Goal: Transaction & Acquisition: Purchase product/service

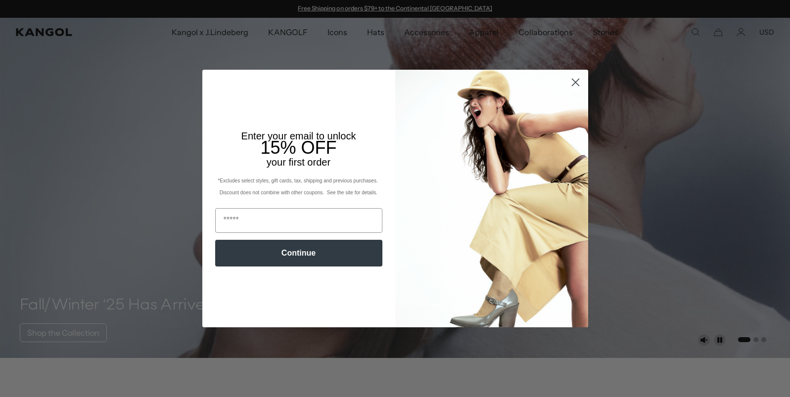
click at [580, 78] on circle "Close dialog" at bounding box center [575, 82] width 16 height 16
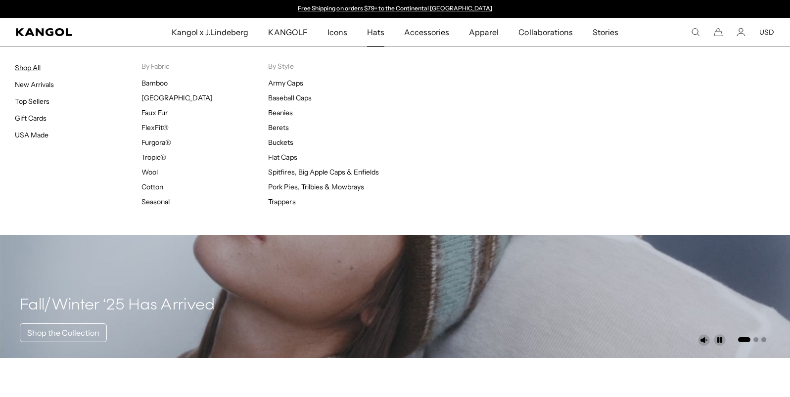
click at [31, 71] on link "Shop All" at bounding box center [28, 67] width 26 height 9
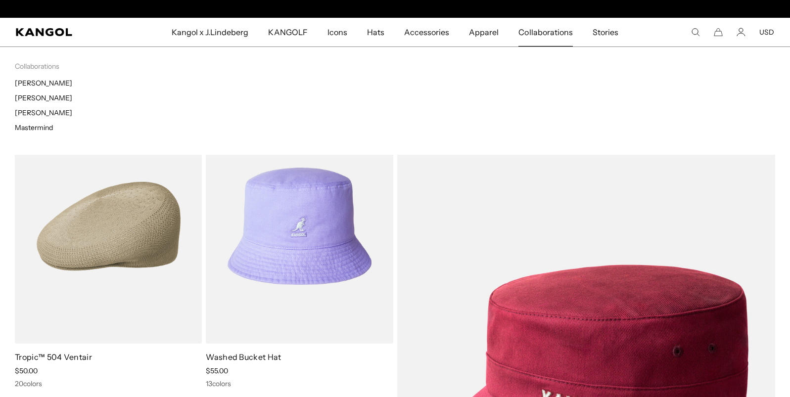
scroll to position [0, 204]
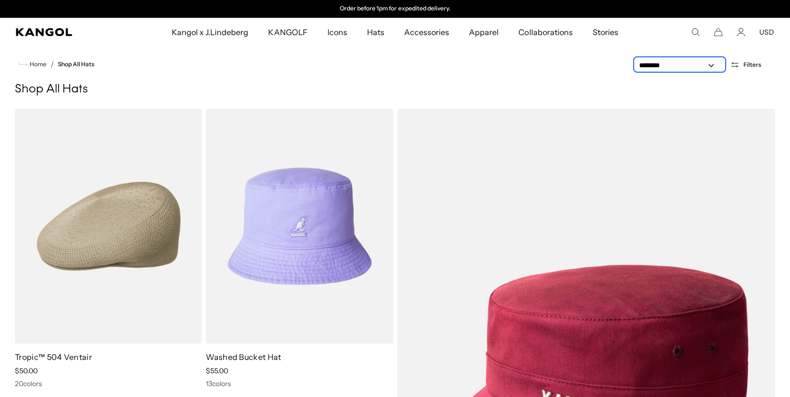
click at [687, 65] on select "**********" at bounding box center [679, 65] width 89 height 10
select select "******"
click at [636, 60] on select "**********" at bounding box center [679, 65] width 89 height 10
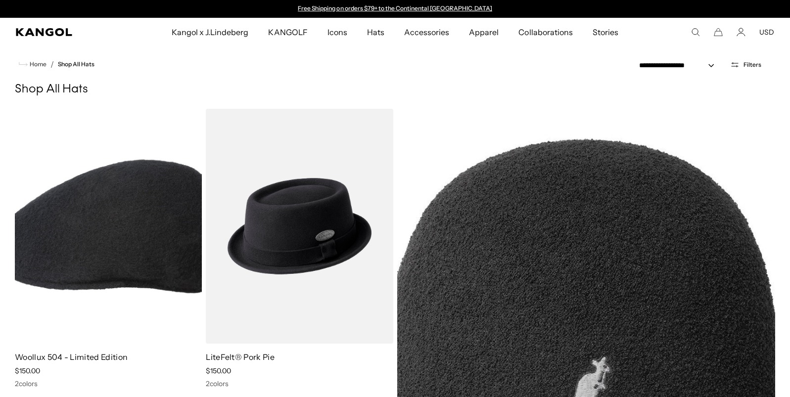
click at [735, 68] on icon "Open filters" at bounding box center [734, 64] width 9 height 9
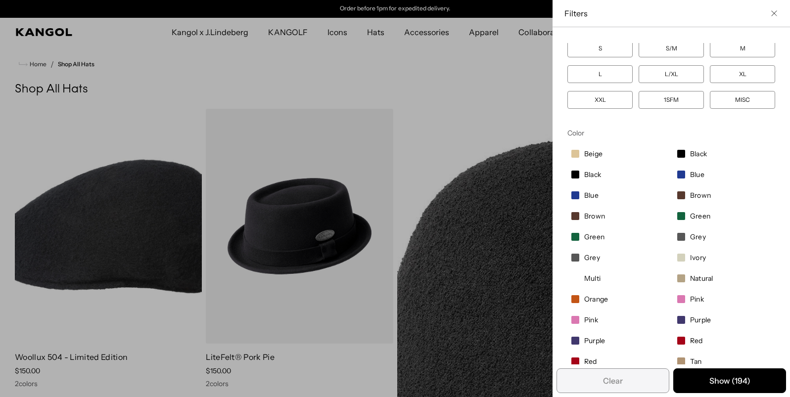
scroll to position [22, 0]
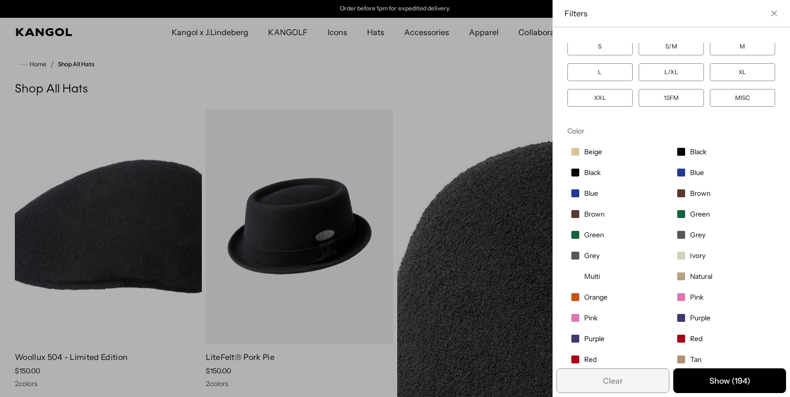
click at [623, 101] on label "XXL" at bounding box center [600, 98] width 65 height 18
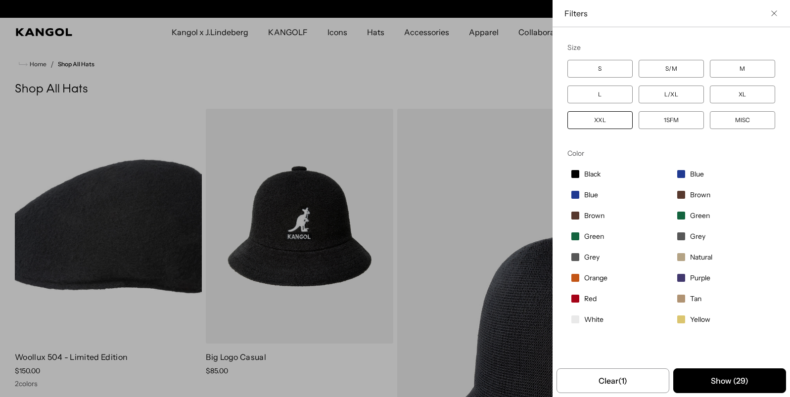
scroll to position [0, 204]
click at [691, 122] on label "1SFM" at bounding box center [671, 120] width 65 height 18
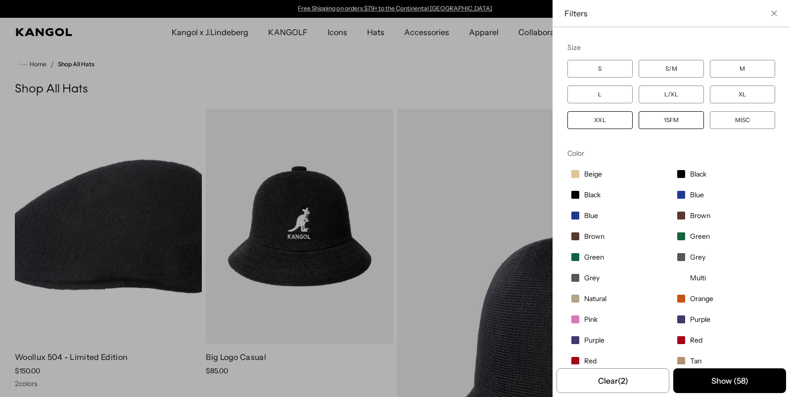
click at [611, 122] on label "XXL" at bounding box center [600, 120] width 65 height 18
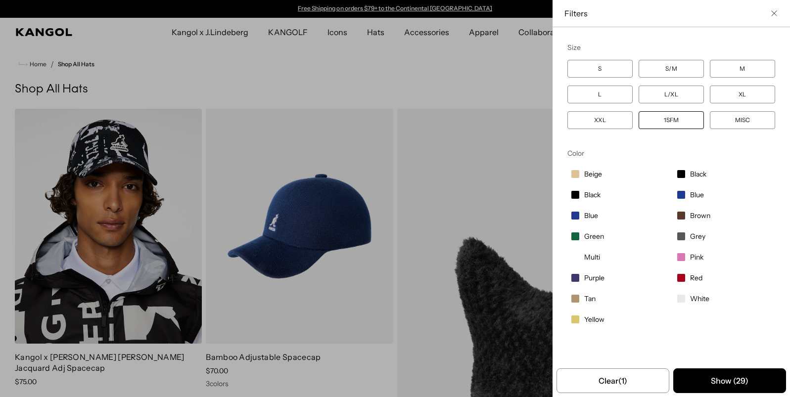
click at [670, 126] on label "1SFM" at bounding box center [671, 120] width 65 height 18
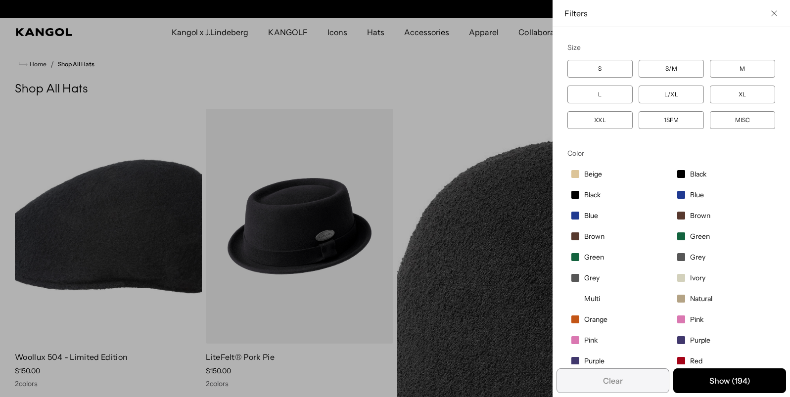
scroll to position [0, 204]
click at [599, 127] on label "XXL" at bounding box center [600, 120] width 65 height 18
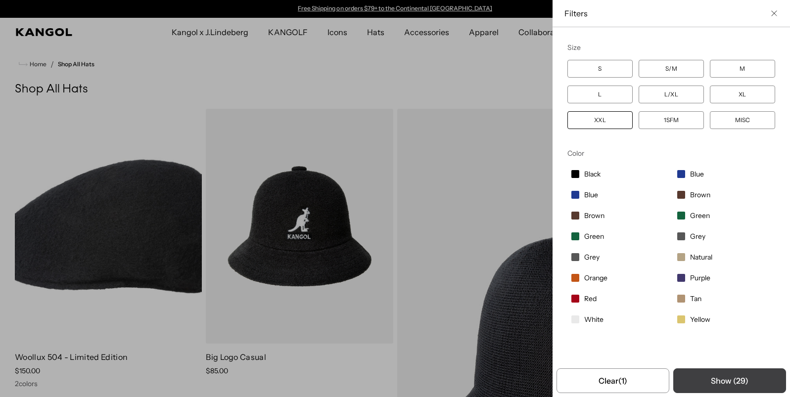
click at [733, 384] on button "Show ( 29 )" at bounding box center [729, 381] width 113 height 25
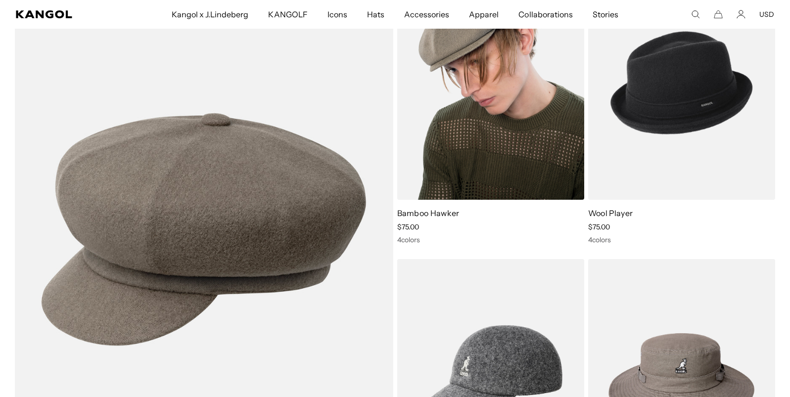
scroll to position [751, 0]
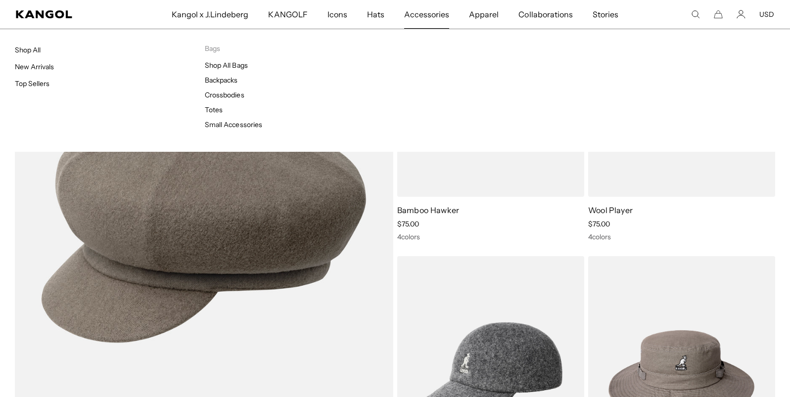
drag, startPoint x: 529, startPoint y: 182, endPoint x: 429, endPoint y: 4, distance: 203.4
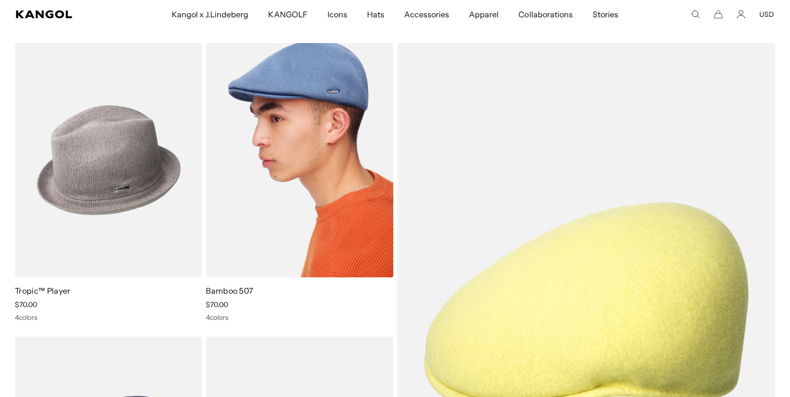
scroll to position [0, 0]
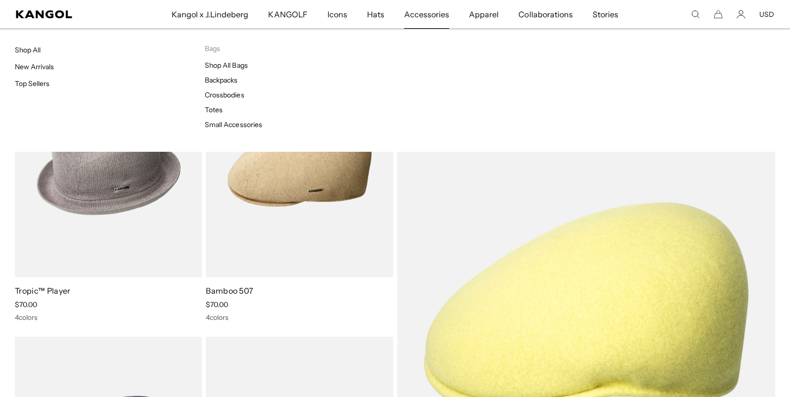
drag, startPoint x: 271, startPoint y: 202, endPoint x: 453, endPoint y: 0, distance: 271.5
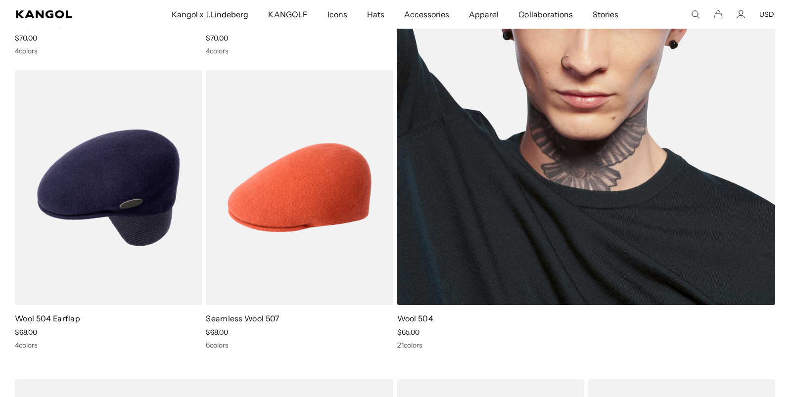
scroll to position [0, 204]
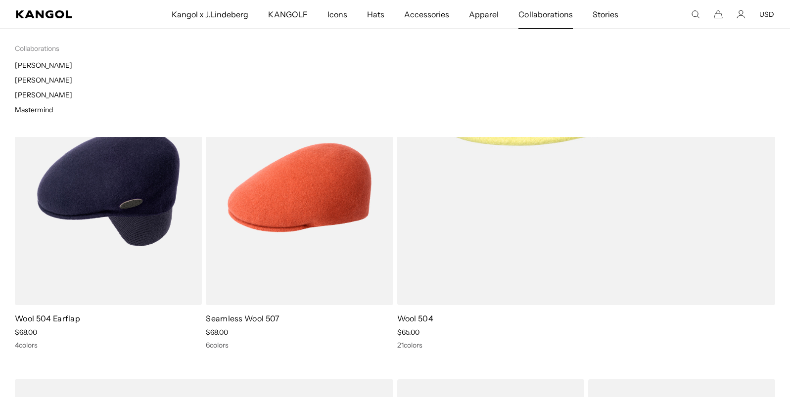
drag, startPoint x: 484, startPoint y: 233, endPoint x: 536, endPoint y: 8, distance: 230.1
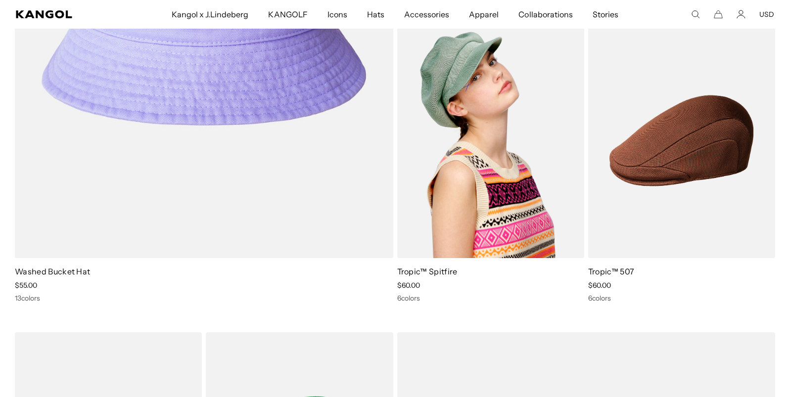
scroll to position [0, 0]
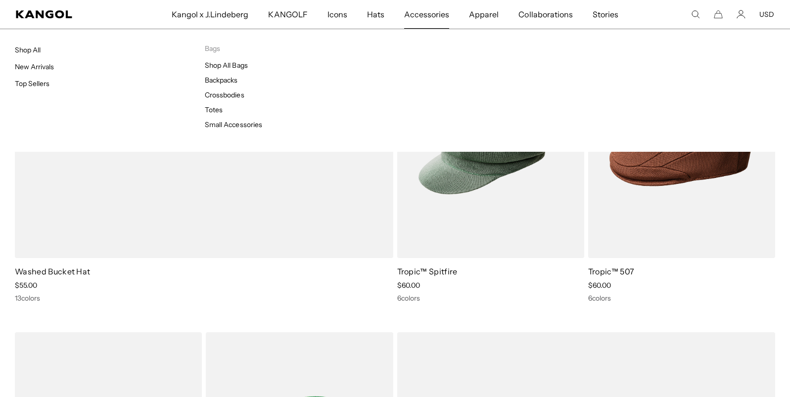
drag, startPoint x: 502, startPoint y: 223, endPoint x: 438, endPoint y: 4, distance: 227.2
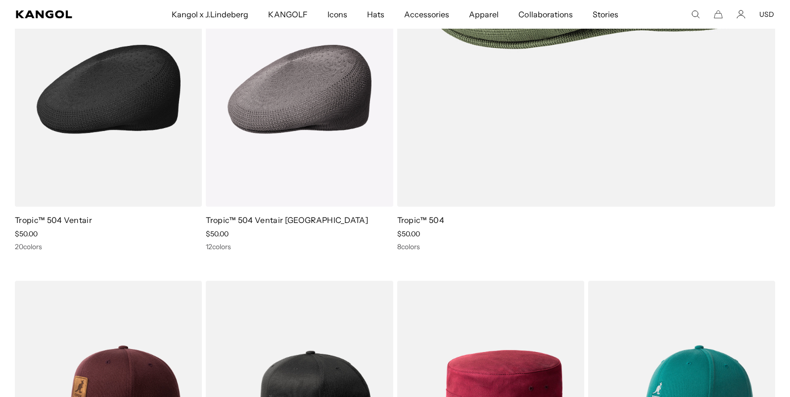
scroll to position [0, 204]
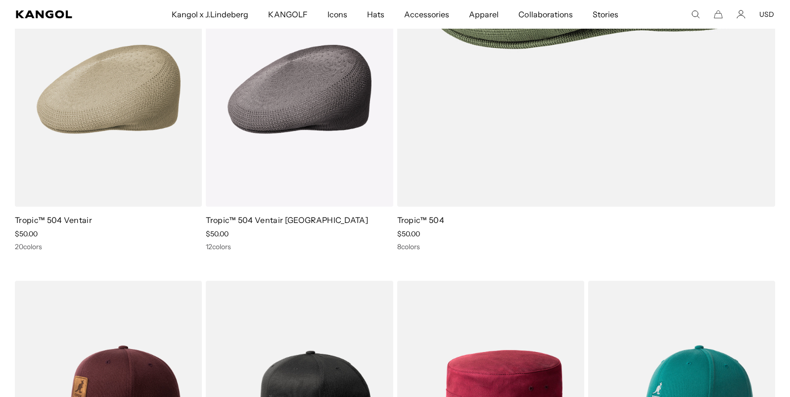
drag, startPoint x: 148, startPoint y: 87, endPoint x: 416, endPoint y: 3, distance: 281.0
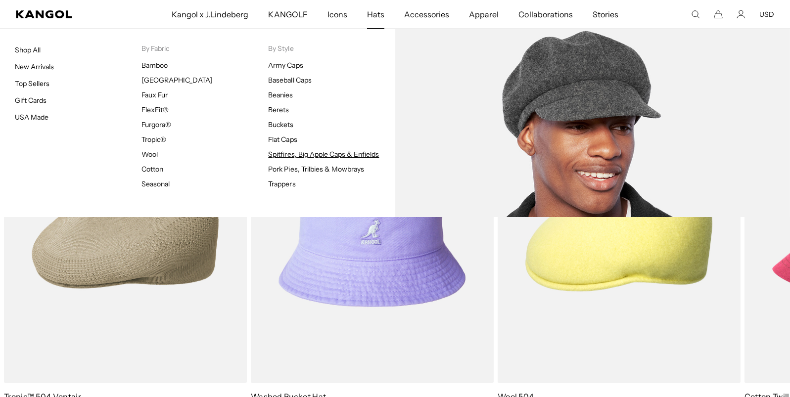
scroll to position [0, 0]
click at [304, 157] on link "Spitfires, Big Apple Caps & Enfields" at bounding box center [323, 154] width 111 height 9
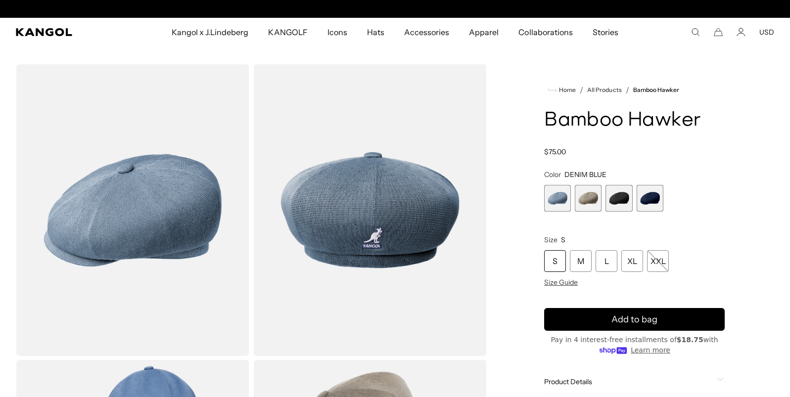
scroll to position [0, 204]
click at [587, 204] on span "2 of 4" at bounding box center [588, 198] width 27 height 27
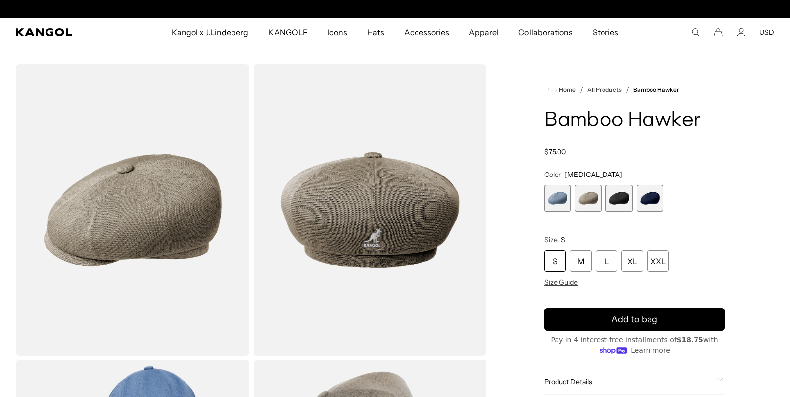
click at [619, 205] on span "3 of 4" at bounding box center [619, 198] width 27 height 27
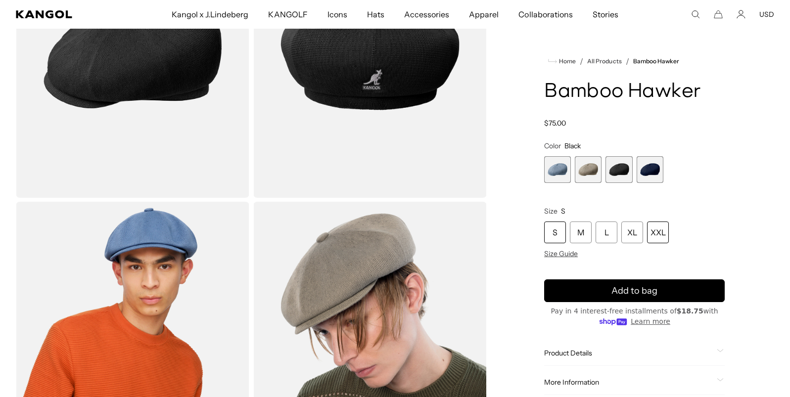
click at [654, 234] on div "XXL" at bounding box center [658, 233] width 22 height 22
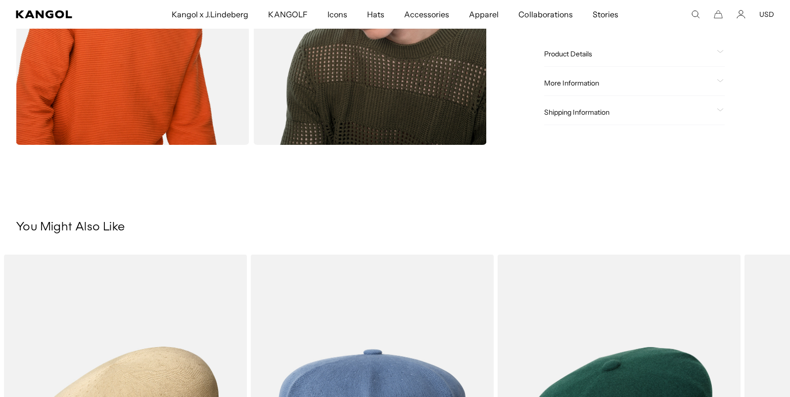
click at [563, 63] on div "Product Details The Bamboo Hawker is a Kangol® version of a classic 8 panel cap…" at bounding box center [634, 54] width 181 height 25
click at [563, 58] on div "Product Details The Bamboo Hawker is a Kangol® version of a classic 8 panel cap…" at bounding box center [634, 54] width 181 height 25
click at [578, 58] on span "Product Details" at bounding box center [628, 53] width 169 height 9
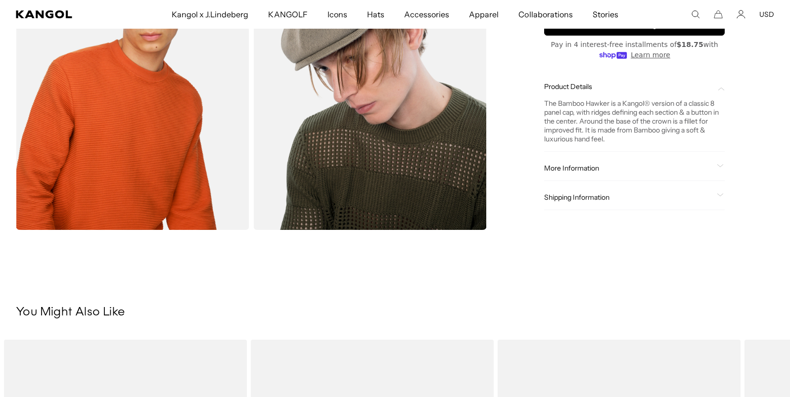
scroll to position [0, 204]
click at [612, 171] on span "More Information" at bounding box center [628, 168] width 169 height 9
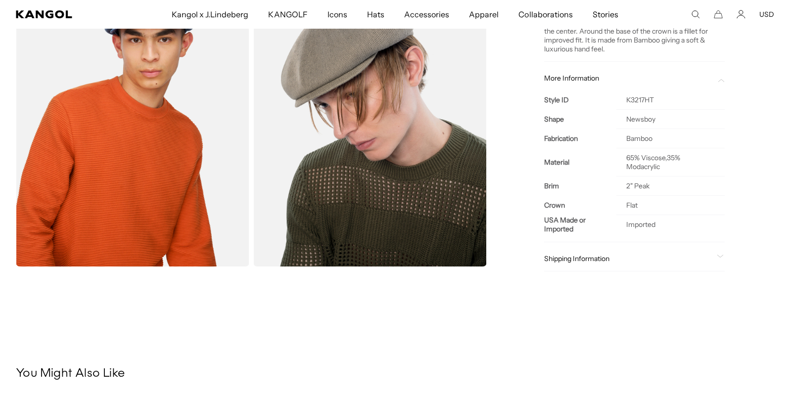
click at [621, 259] on span "Shipping Information" at bounding box center [628, 258] width 169 height 9
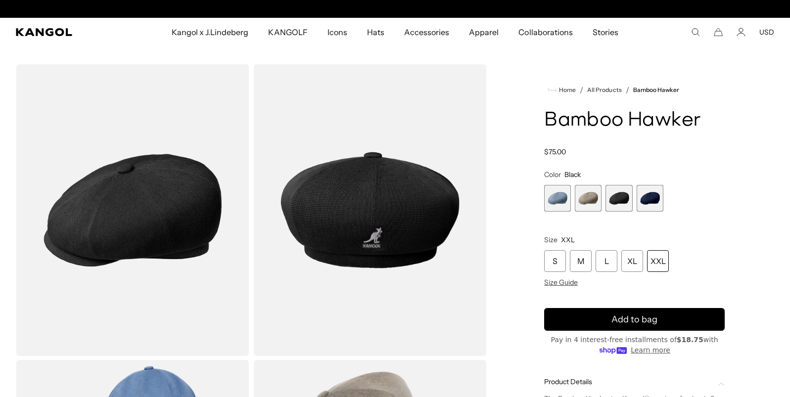
scroll to position [0, 0]
click at [645, 201] on span "4 of 4" at bounding box center [650, 198] width 27 height 27
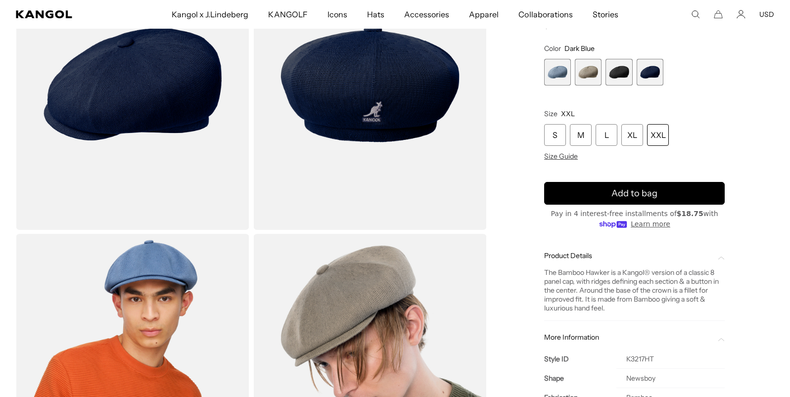
scroll to position [0, 204]
click at [613, 79] on span "3 of 4" at bounding box center [619, 72] width 27 height 27
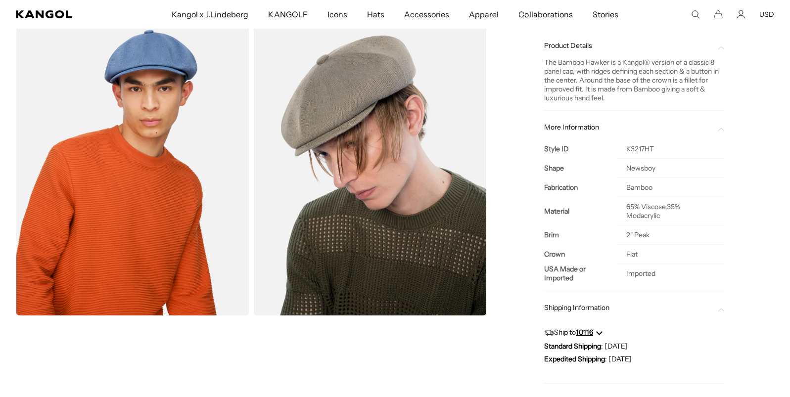
scroll to position [347, 0]
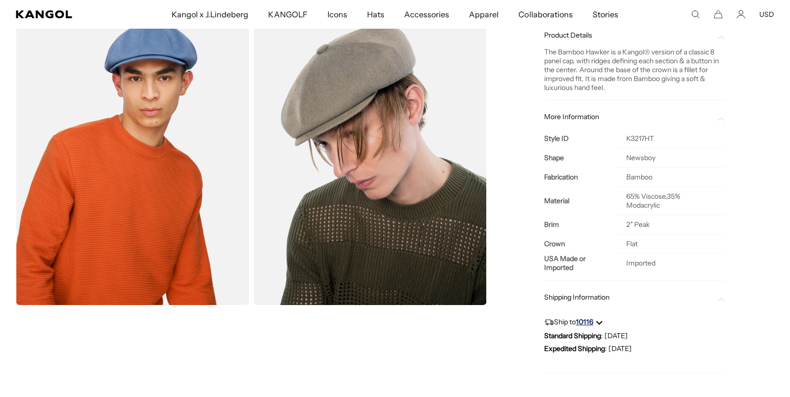
click at [589, 321] on button "10116" at bounding box center [589, 322] width 27 height 7
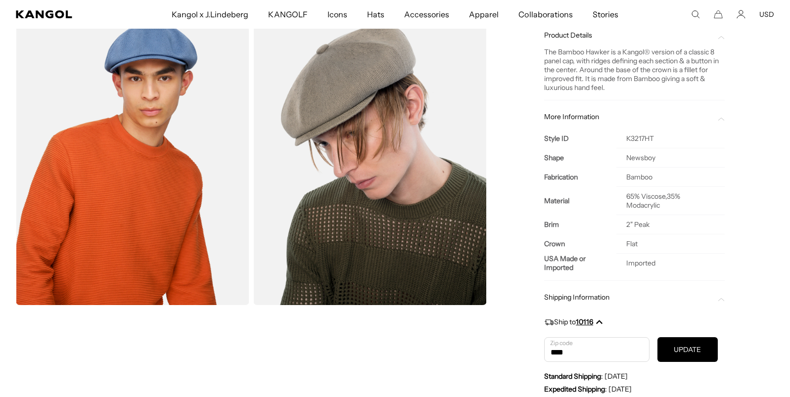
scroll to position [0, 204]
type input "*****"
click at [711, 355] on button "UPDATE" at bounding box center [688, 349] width 60 height 25
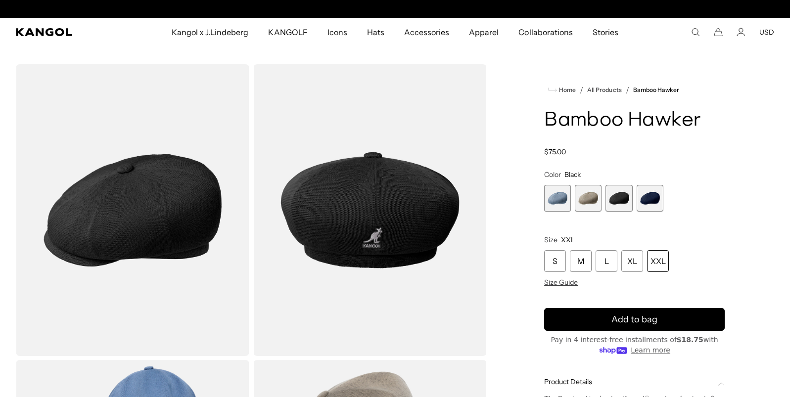
scroll to position [0, 0]
click at [545, 270] on div "S" at bounding box center [555, 261] width 22 height 22
click at [557, 281] on span "Size Guide" at bounding box center [561, 282] width 34 height 9
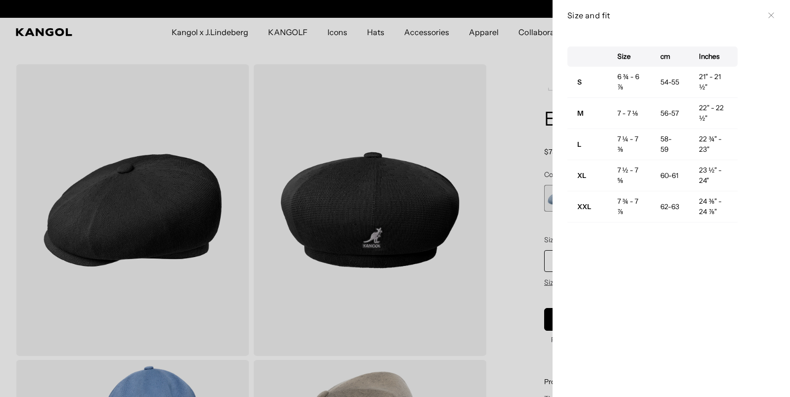
scroll to position [0, 204]
click at [472, 199] on div at bounding box center [395, 198] width 790 height 397
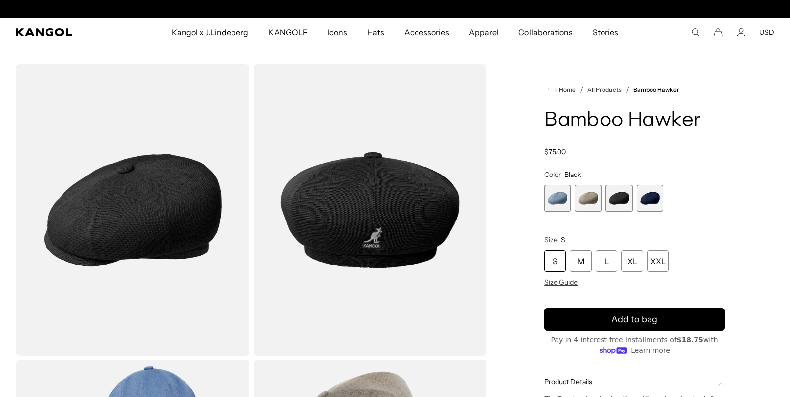
scroll to position [0, 0]
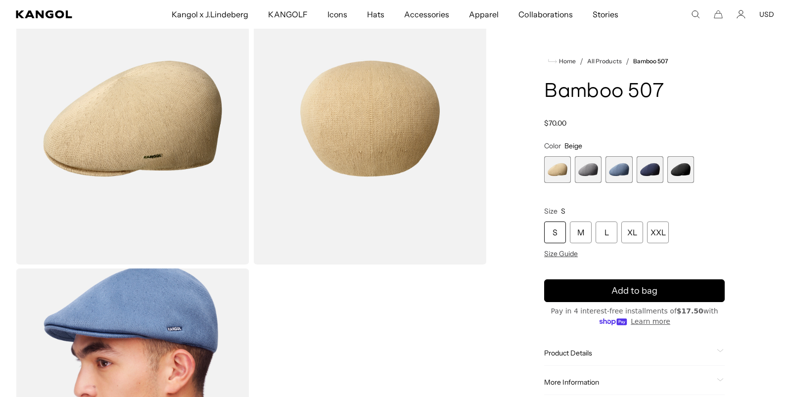
click at [588, 173] on span "2 of 5" at bounding box center [588, 169] width 27 height 27
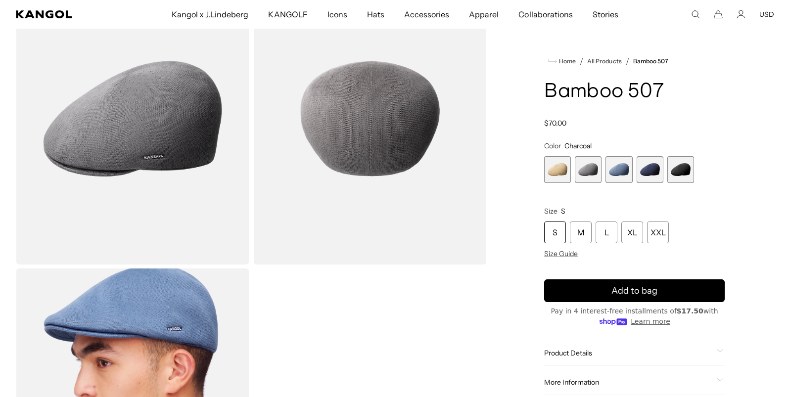
click at [610, 173] on span "3 of 5" at bounding box center [619, 169] width 27 height 27
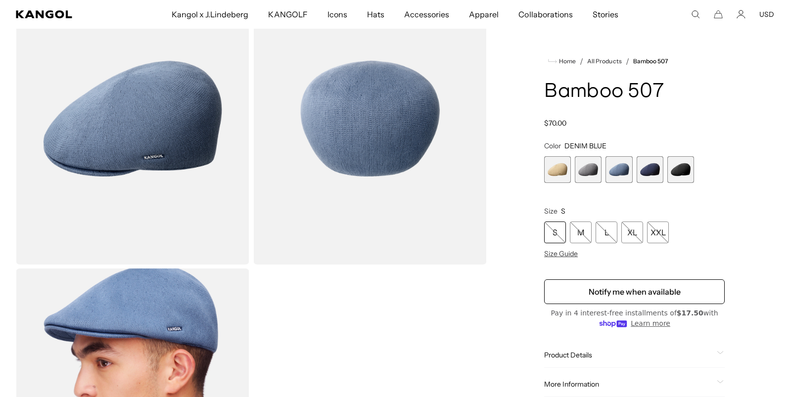
click at [637, 173] on span "4 of 5" at bounding box center [650, 169] width 27 height 27
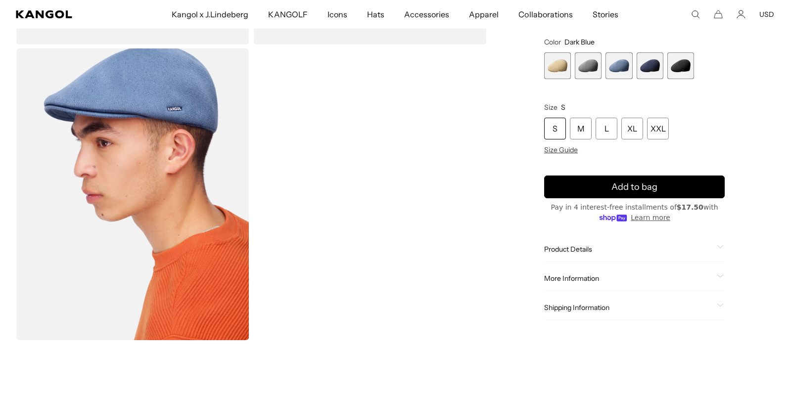
scroll to position [0, 204]
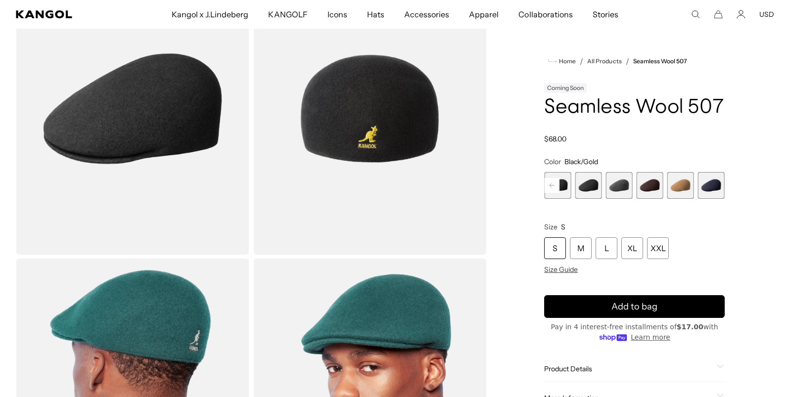
click at [580, 191] on span "5 of 9" at bounding box center [588, 185] width 27 height 27
click at [612, 189] on span "6 of 9" at bounding box center [619, 185] width 27 height 27
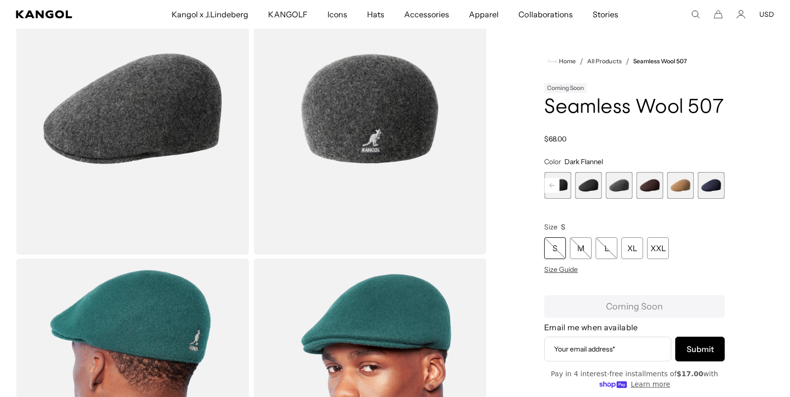
scroll to position [0, 204]
click at [655, 187] on span "7 of 9" at bounding box center [650, 185] width 27 height 27
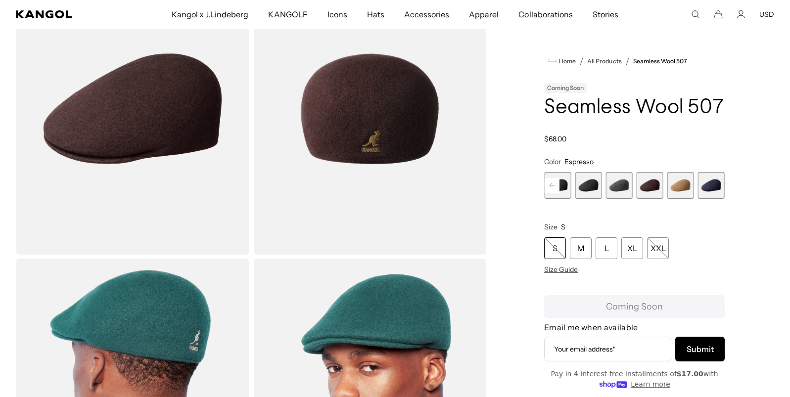
click at [680, 191] on span "8 of 9" at bounding box center [680, 185] width 27 height 27
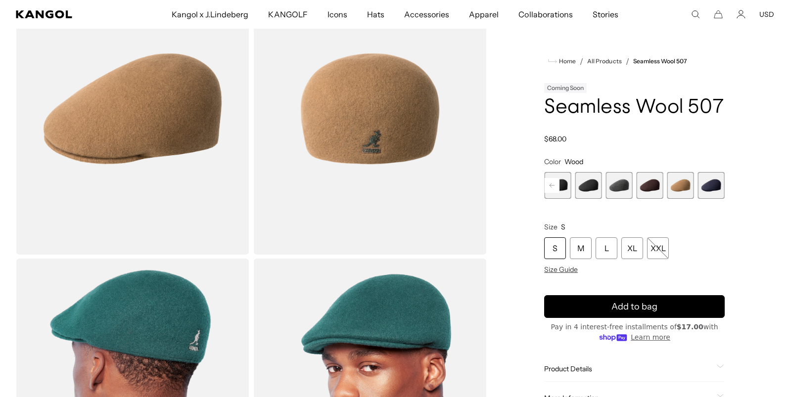
click at [705, 190] on span "9 of 9" at bounding box center [711, 185] width 27 height 27
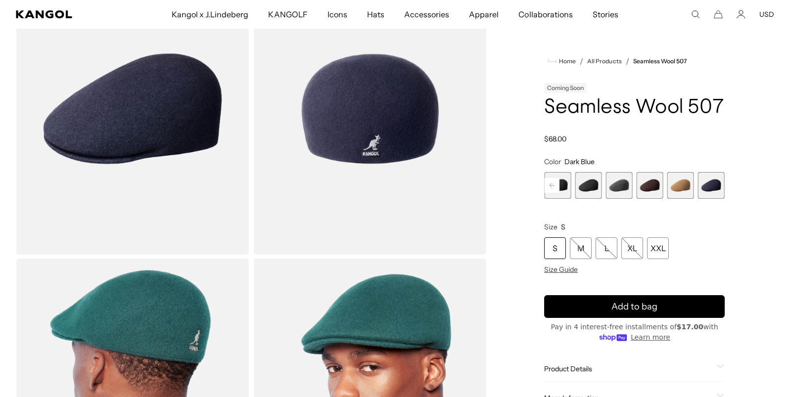
scroll to position [0, 204]
click at [673, 184] on span "8 of 9" at bounding box center [680, 185] width 27 height 27
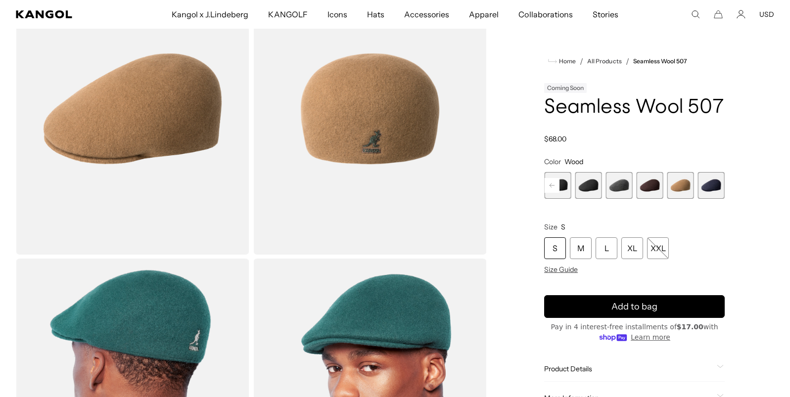
click at [646, 188] on span "7 of 9" at bounding box center [650, 185] width 27 height 27
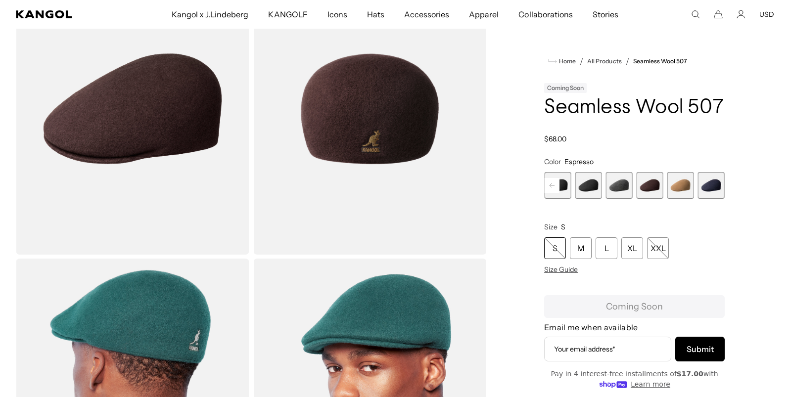
click at [621, 189] on span "6 of 9" at bounding box center [619, 185] width 27 height 27
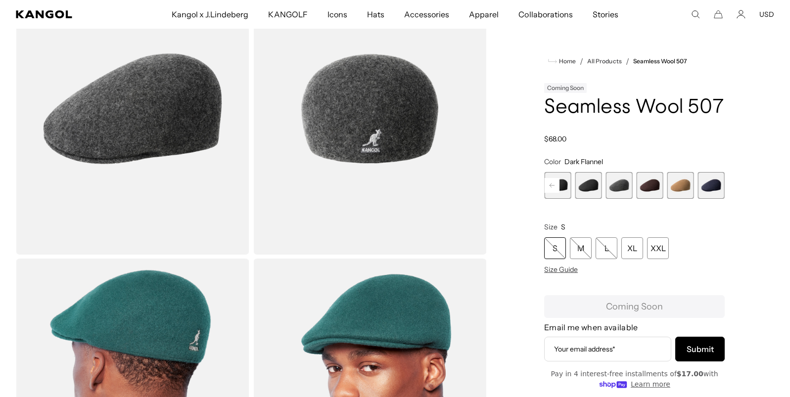
click at [591, 190] on span "5 of 9" at bounding box center [588, 185] width 27 height 27
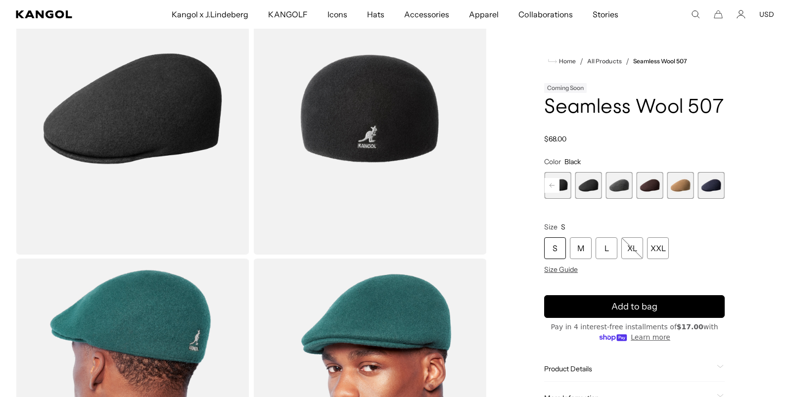
click at [562, 193] on span "4 of 9" at bounding box center [557, 185] width 27 height 27
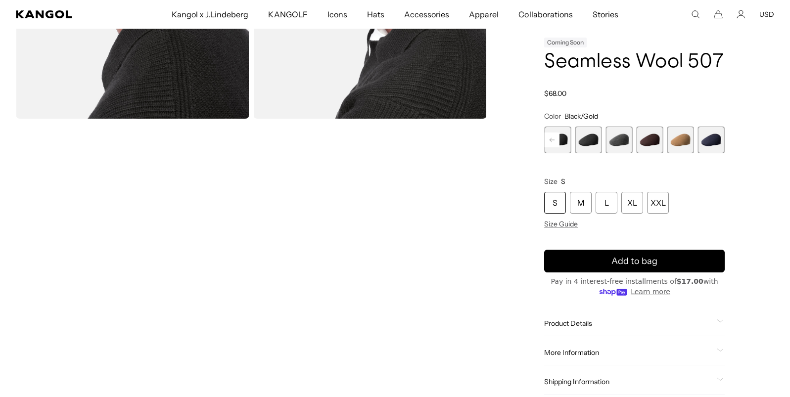
scroll to position [533, 0]
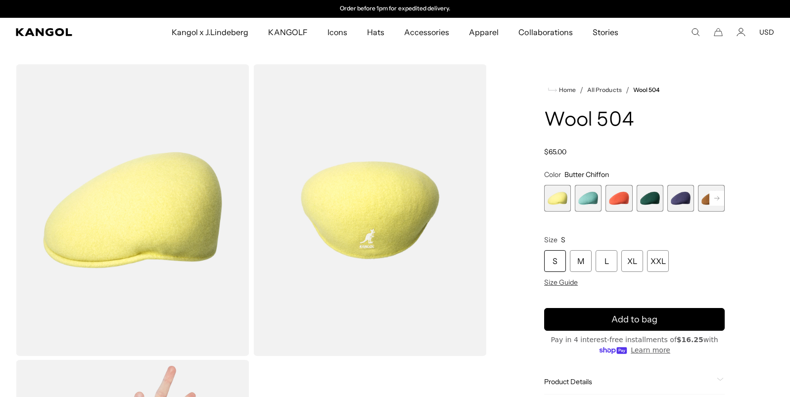
click at [584, 198] on span "2 of 21" at bounding box center [588, 198] width 27 height 27
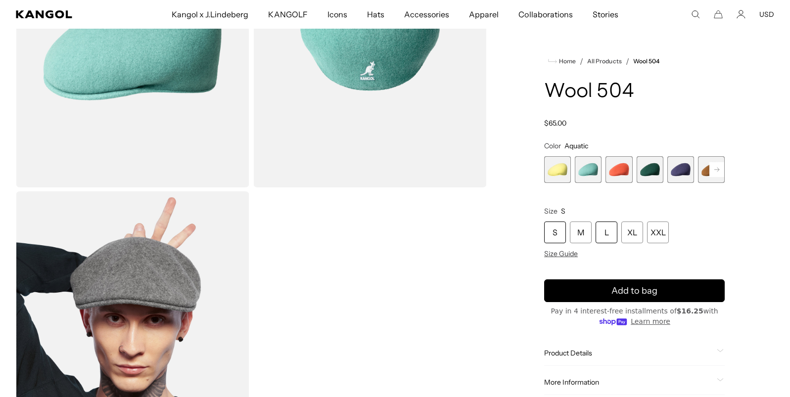
scroll to position [166, 0]
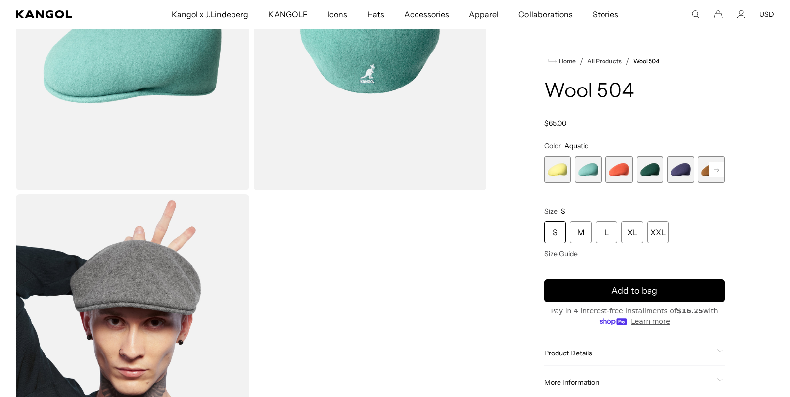
click at [718, 171] on rect at bounding box center [717, 169] width 15 height 15
click at [651, 172] on span "7 of 21" at bounding box center [650, 169] width 27 height 27
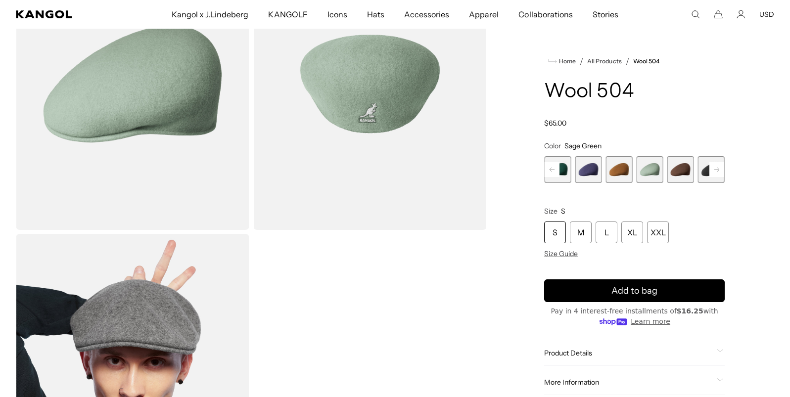
scroll to position [120, 0]
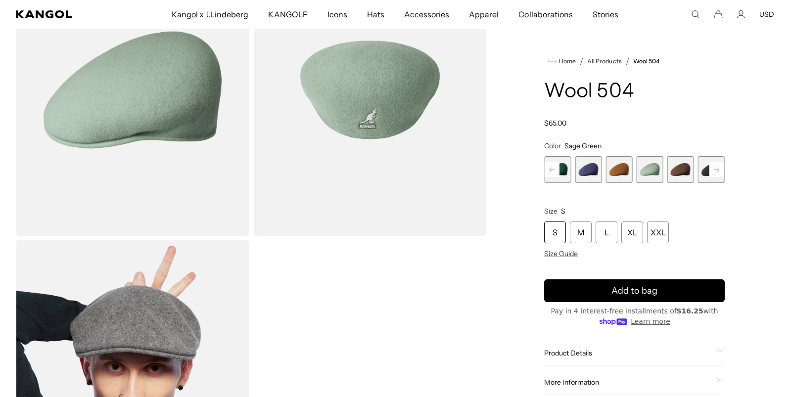
click at [718, 168] on rect at bounding box center [717, 169] width 15 height 15
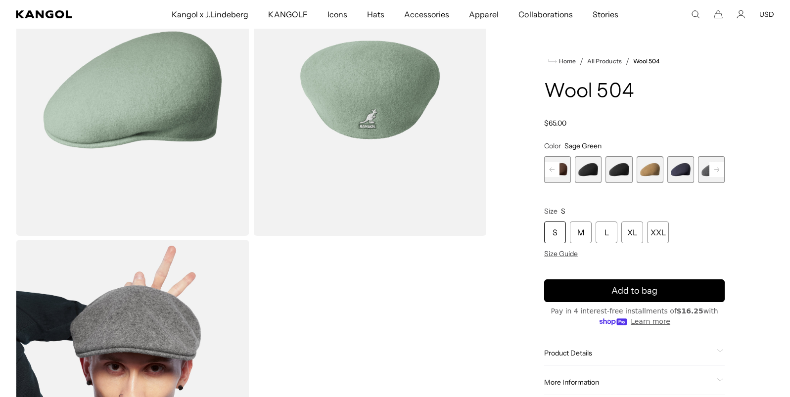
click at [718, 168] on rect at bounding box center [717, 169] width 15 height 15
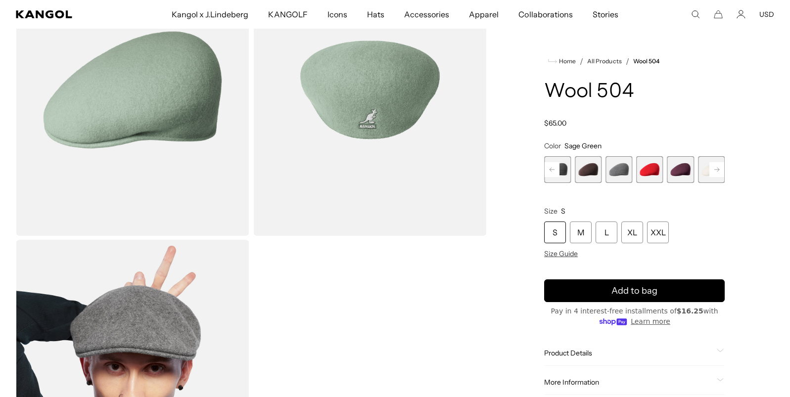
click at [718, 168] on rect at bounding box center [717, 169] width 15 height 15
click at [718, 168] on div "Previous Next Butter Chiffon Variant sold out or unavailable Aquatic Variant so…" at bounding box center [634, 169] width 181 height 27
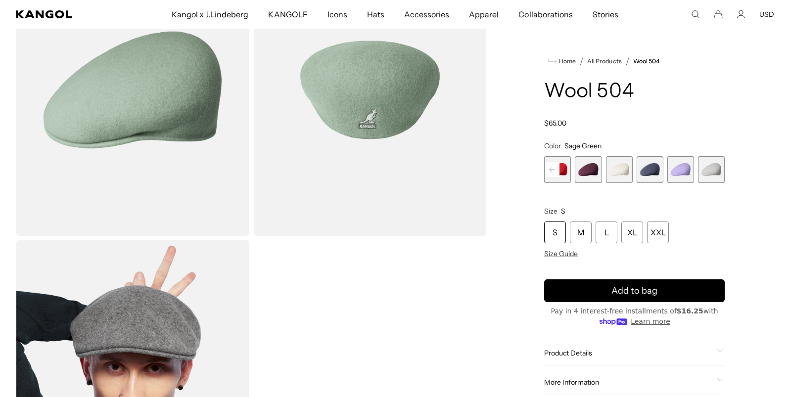
scroll to position [0, 204]
click at [686, 174] on span "20 of 21" at bounding box center [680, 169] width 27 height 27
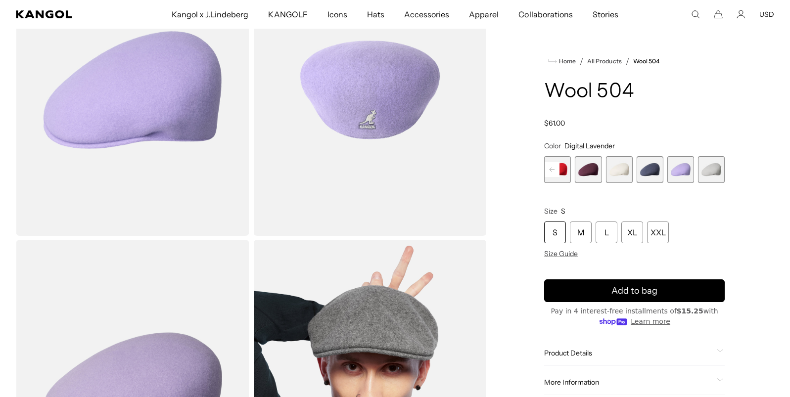
click at [549, 168] on rect at bounding box center [552, 169] width 15 height 15
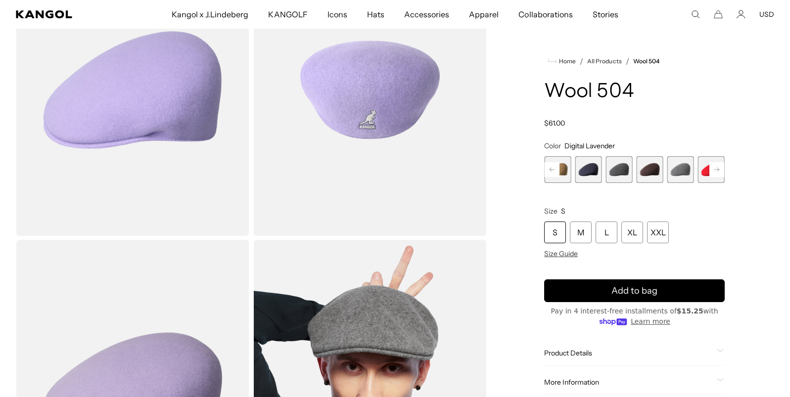
click at [549, 168] on rect at bounding box center [552, 169] width 15 height 15
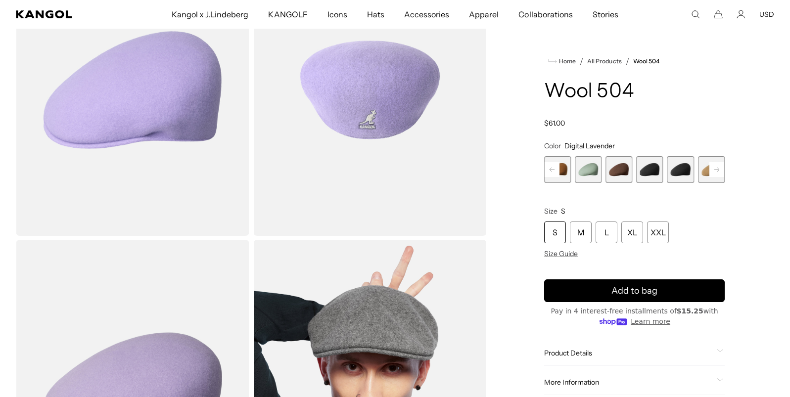
click at [549, 168] on rect at bounding box center [552, 169] width 15 height 15
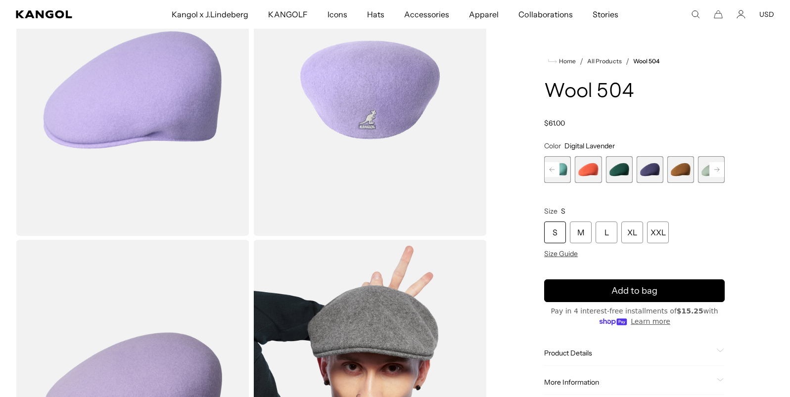
click at [549, 168] on rect at bounding box center [552, 169] width 15 height 15
click at [653, 171] on span "4 of 21" at bounding box center [650, 169] width 27 height 27
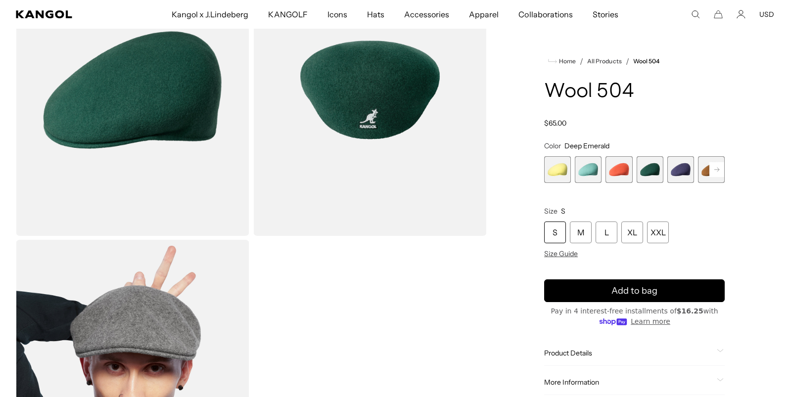
click at [588, 173] on span "2 of 21" at bounding box center [588, 169] width 27 height 27
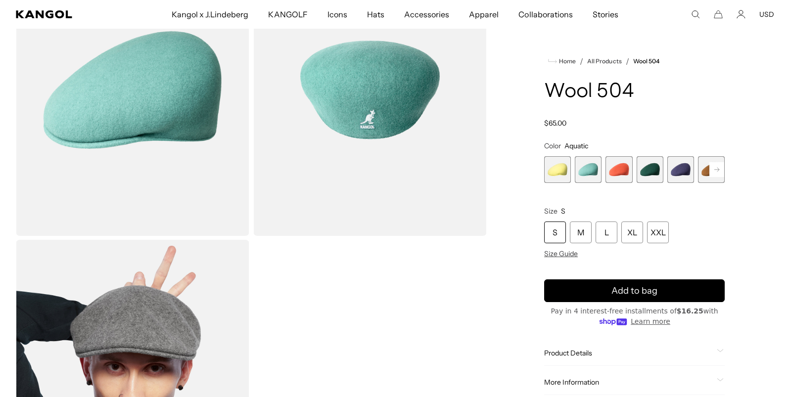
click at [549, 168] on span "1 of 21" at bounding box center [557, 169] width 27 height 27
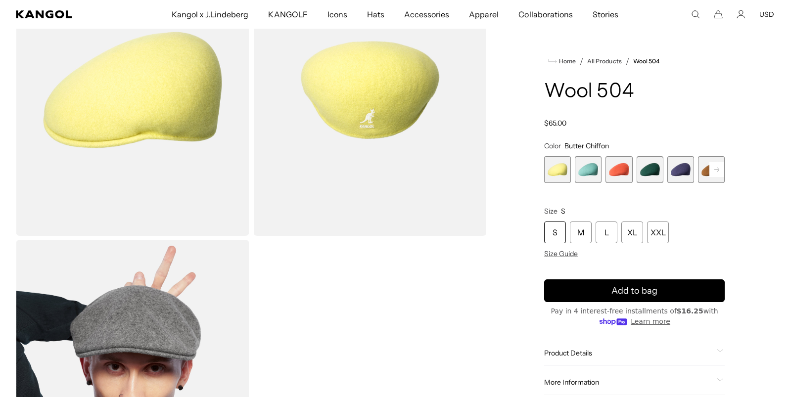
scroll to position [0, 204]
click at [619, 171] on span "3 of 21" at bounding box center [619, 169] width 27 height 27
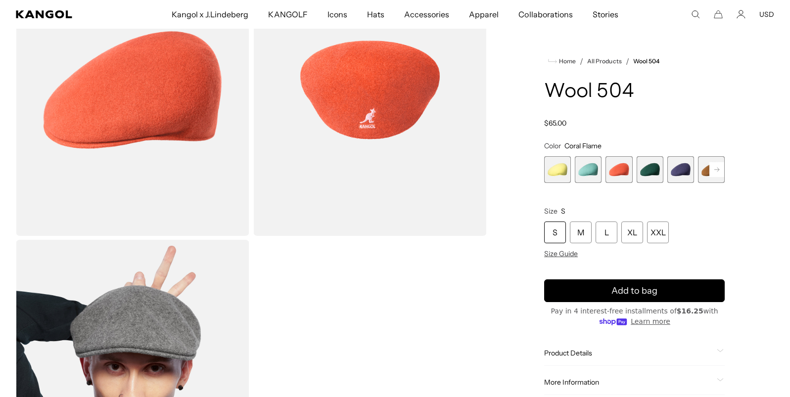
click at [639, 173] on span "4 of 21" at bounding box center [650, 169] width 27 height 27
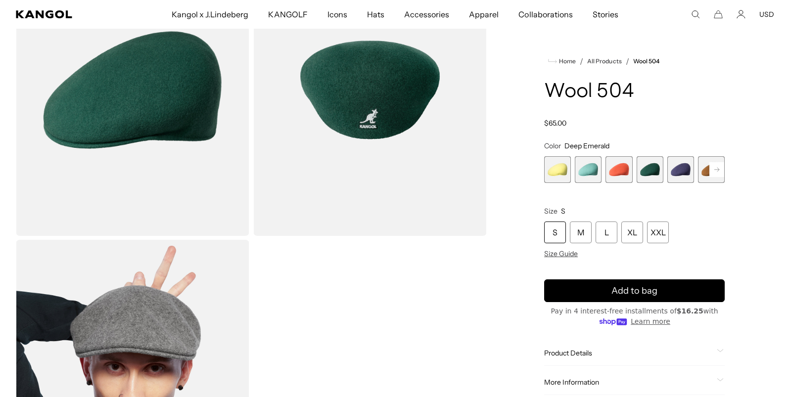
scroll to position [0, 204]
click at [715, 170] on rect at bounding box center [717, 169] width 15 height 15
click at [653, 171] on span "5 of 21" at bounding box center [650, 169] width 27 height 27
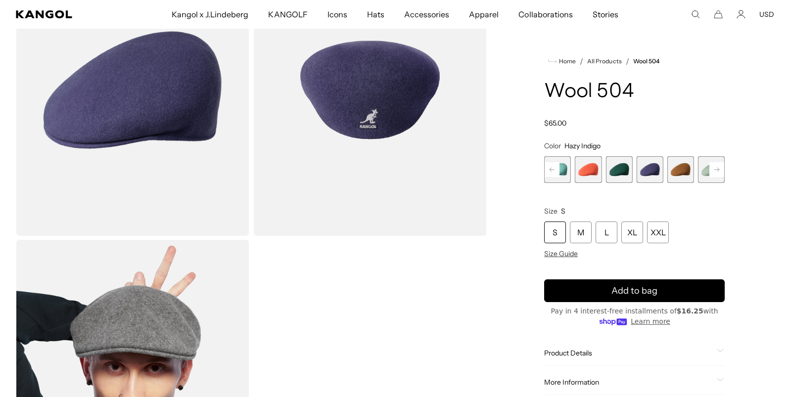
click at [718, 170] on rect at bounding box center [717, 169] width 15 height 15
click at [546, 170] on rect at bounding box center [552, 169] width 15 height 15
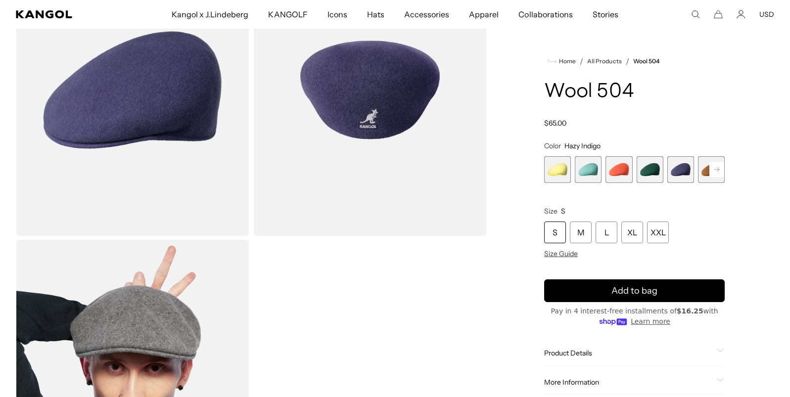
click at [544, 170] on span "1 of 21" at bounding box center [557, 169] width 27 height 27
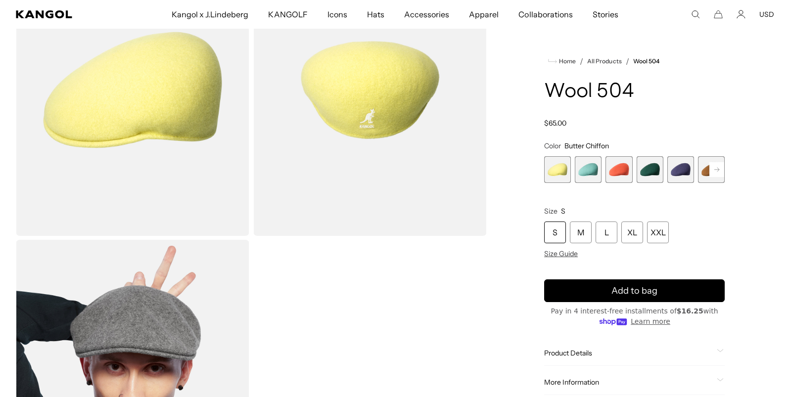
click at [652, 168] on span "4 of 21" at bounding box center [650, 169] width 27 height 27
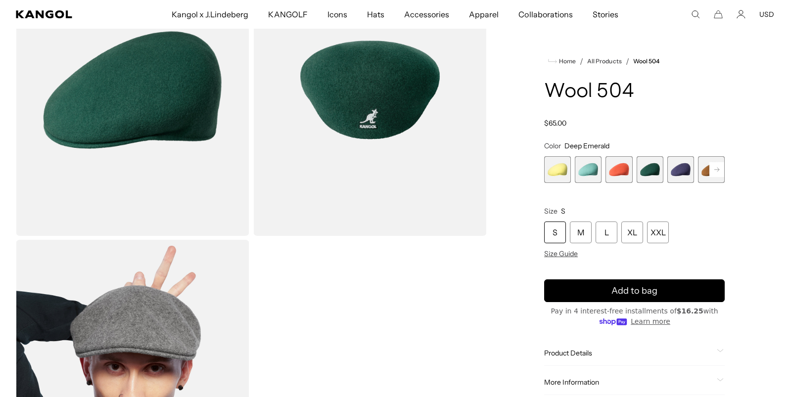
scroll to position [0, 204]
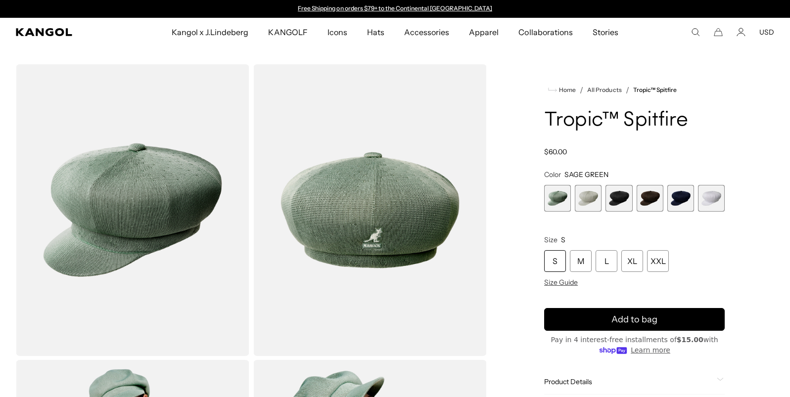
click at [617, 199] on span "3 of 6" at bounding box center [619, 198] width 27 height 27
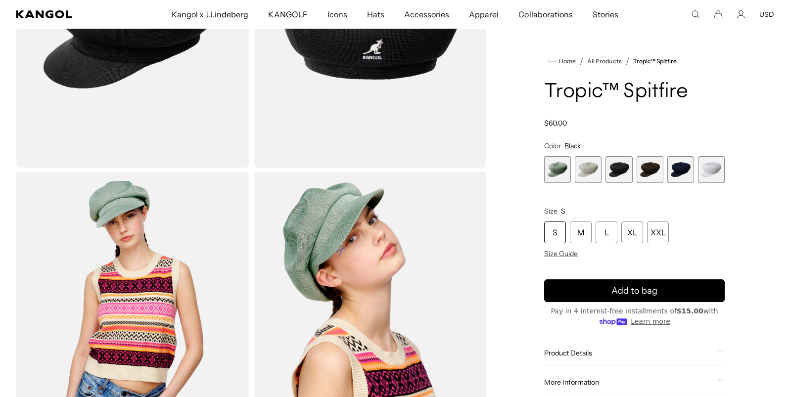
scroll to position [0, 204]
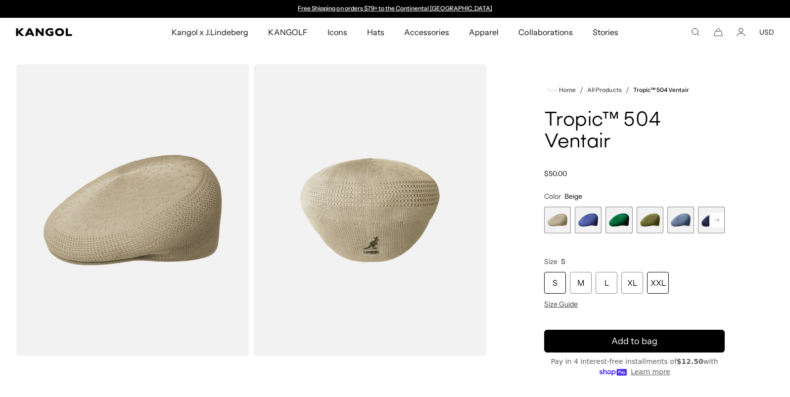
click at [661, 284] on div "XXL" at bounding box center [658, 283] width 22 height 22
click at [714, 226] on rect at bounding box center [717, 220] width 15 height 15
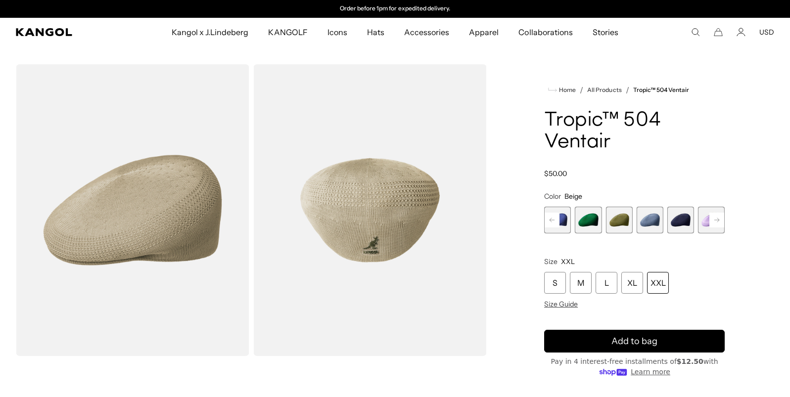
click at [688, 224] on span "6 of 22" at bounding box center [680, 220] width 27 height 27
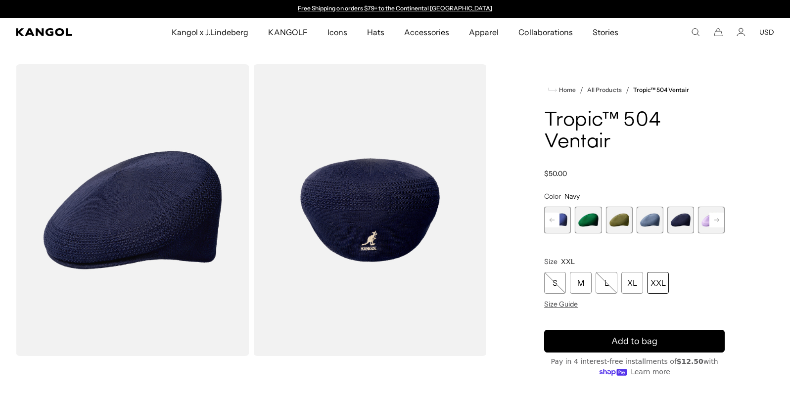
click at [722, 222] on rect at bounding box center [717, 220] width 15 height 15
click at [715, 222] on rect at bounding box center [717, 220] width 15 height 15
click at [635, 223] on div "Beige Variant sold out or unavailable Starry Blue Variant sold out or unavailab…" at bounding box center [634, 220] width 181 height 27
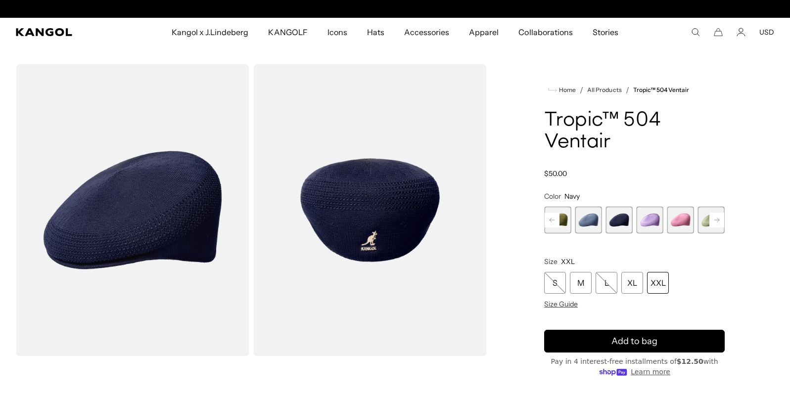
click at [618, 222] on span "6 of 22" at bounding box center [619, 220] width 27 height 27
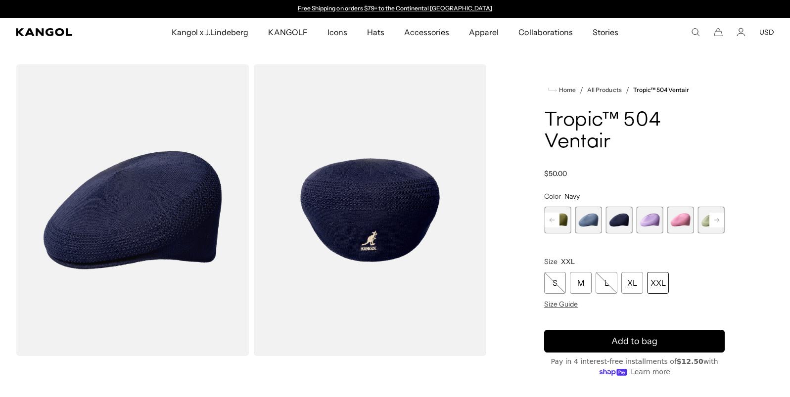
click at [720, 218] on rect at bounding box center [717, 220] width 15 height 15
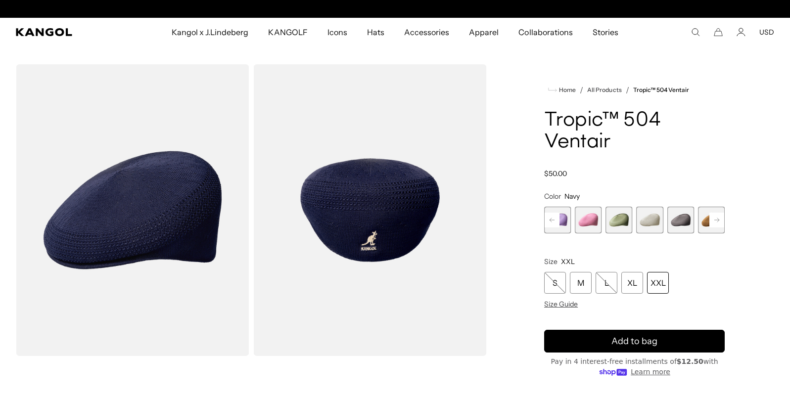
click at [720, 218] on rect at bounding box center [717, 220] width 15 height 15
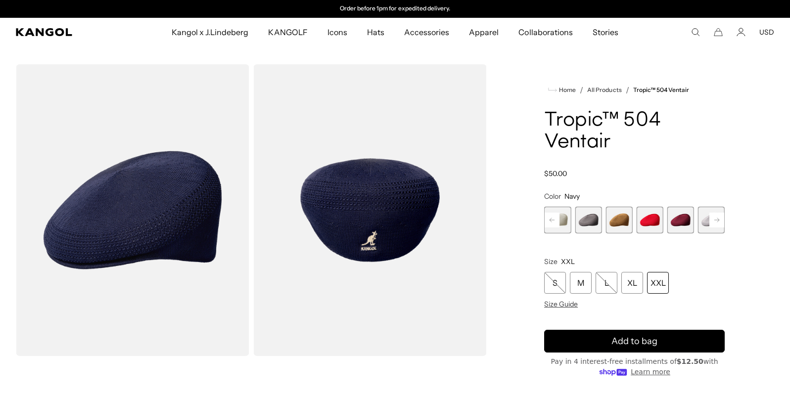
click at [720, 218] on rect at bounding box center [717, 220] width 15 height 15
click at [633, 227] on div "Beige Variant sold out or unavailable Starry Blue Variant sold out or unavailab…" at bounding box center [634, 220] width 181 height 27
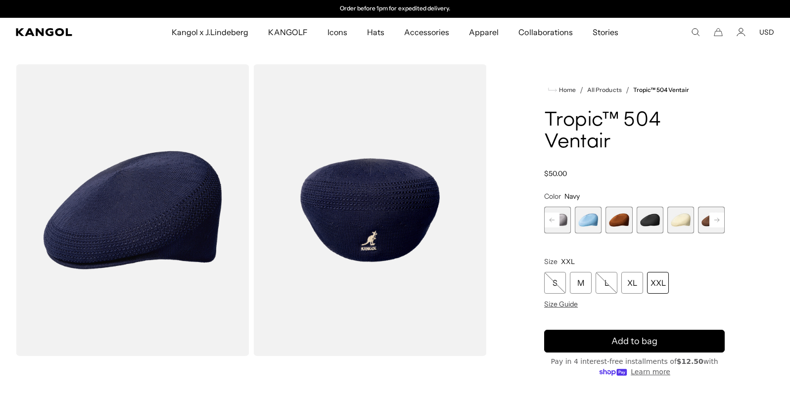
click at [644, 228] on span "18 of 22" at bounding box center [650, 220] width 27 height 27
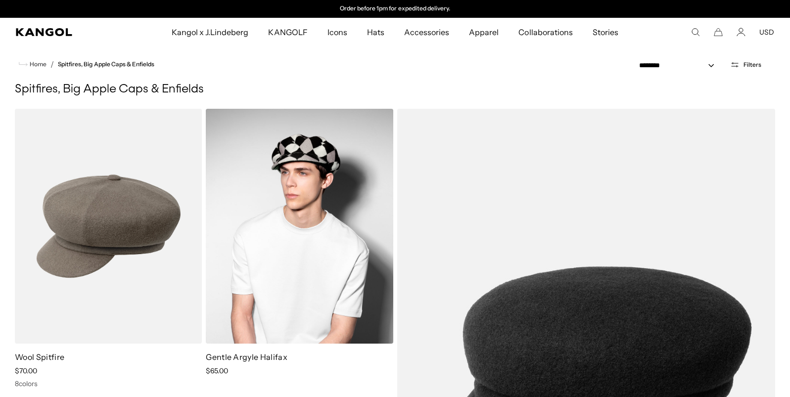
click at [310, 255] on img at bounding box center [299, 226] width 187 height 235
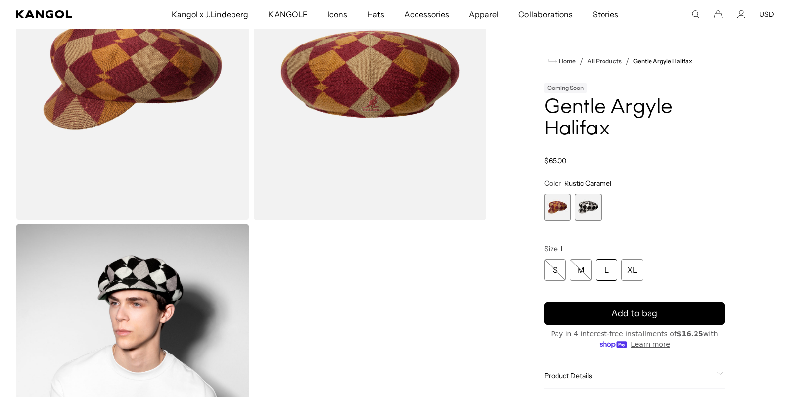
click at [582, 206] on span "2 of 2" at bounding box center [588, 207] width 27 height 27
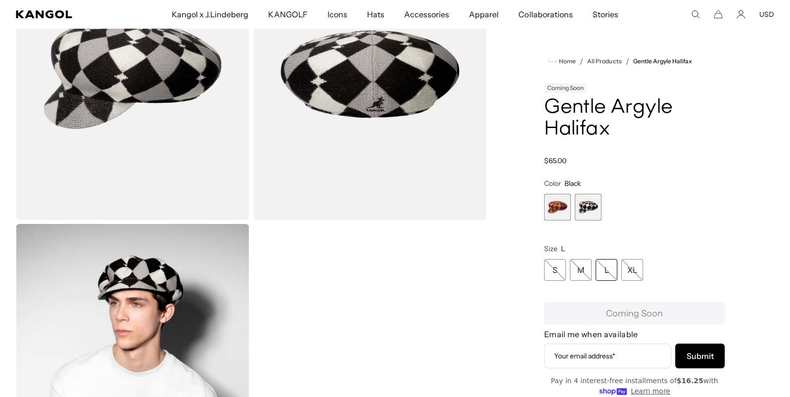
scroll to position [0, 204]
click at [556, 206] on span "1 of 2" at bounding box center [557, 207] width 27 height 27
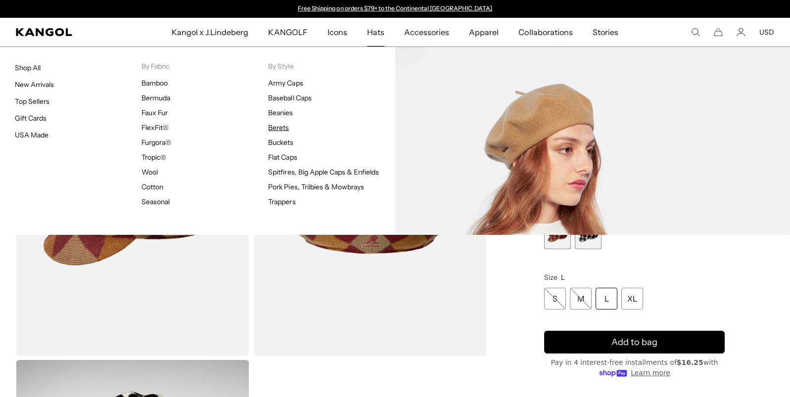
click at [288, 123] on link "Berets" at bounding box center [278, 127] width 21 height 9
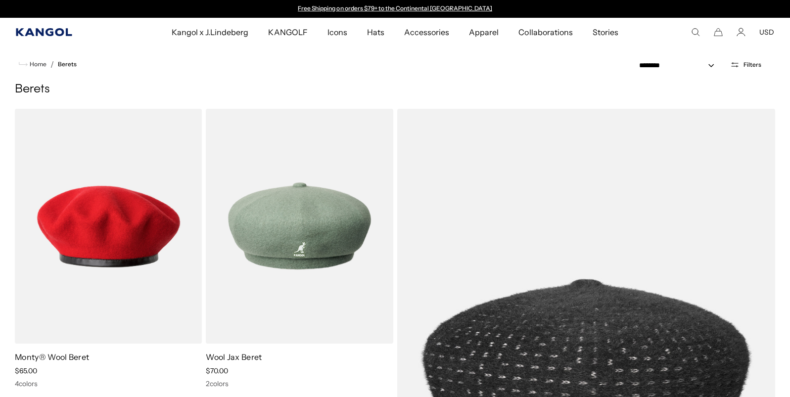
click at [52, 32] on icon "Kangol" at bounding box center [44, 32] width 56 height 8
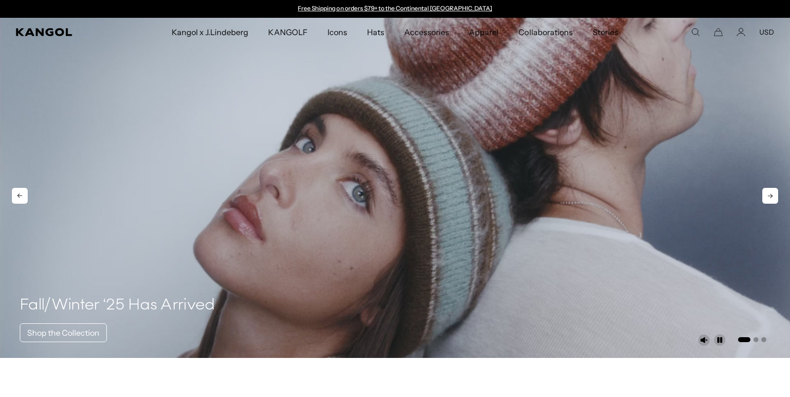
click at [774, 196] on icon at bounding box center [770, 196] width 16 height 16
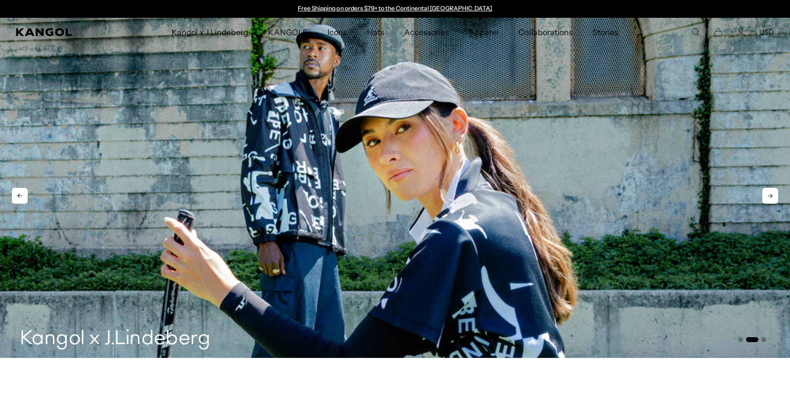
click at [774, 196] on icon at bounding box center [770, 196] width 16 height 16
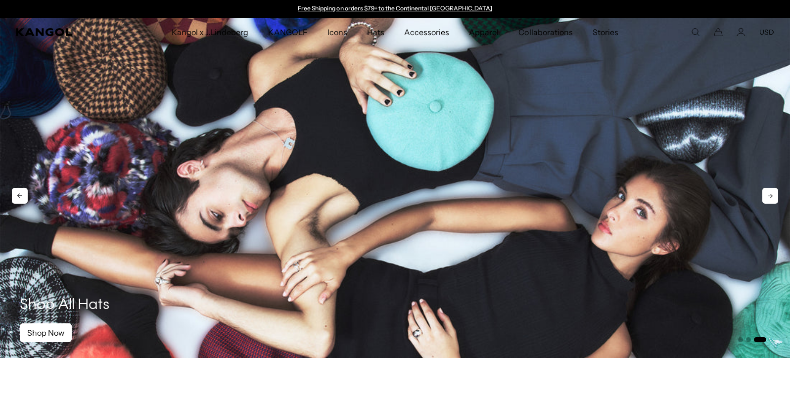
click at [775, 196] on icon at bounding box center [770, 196] width 16 height 16
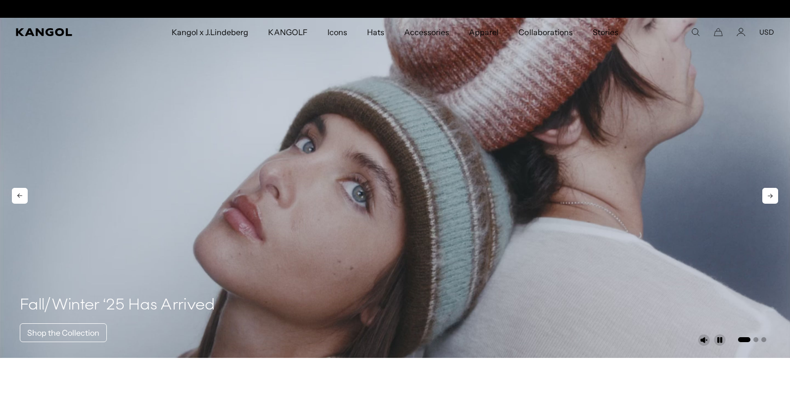
scroll to position [0, 204]
click at [775, 196] on icon at bounding box center [770, 196] width 16 height 16
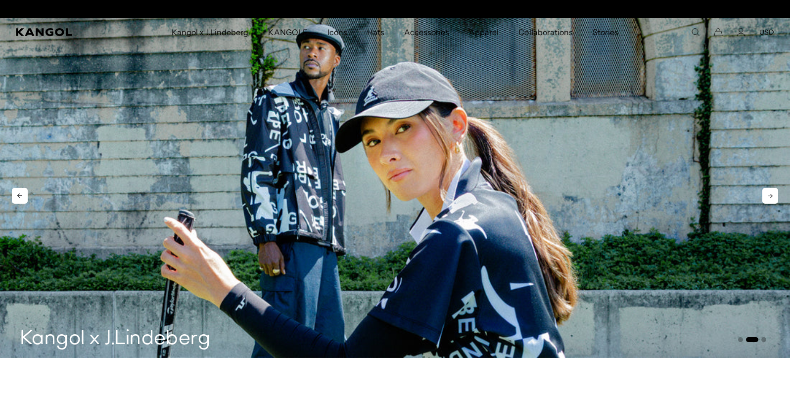
scroll to position [0, 0]
